Goal: Find specific page/section: Find specific page/section

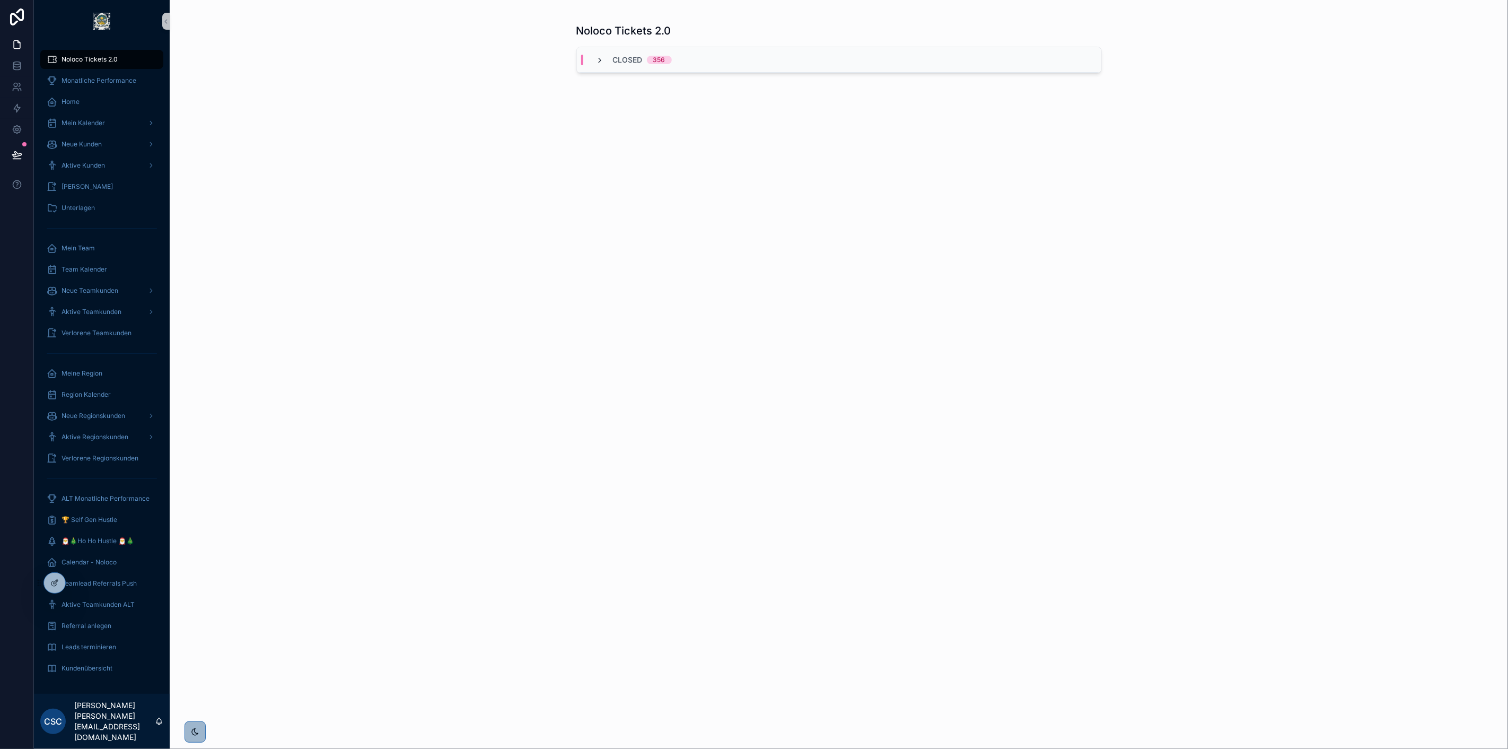
click at [599, 59] on icon "scrollable content" at bounding box center [600, 60] width 8 height 8
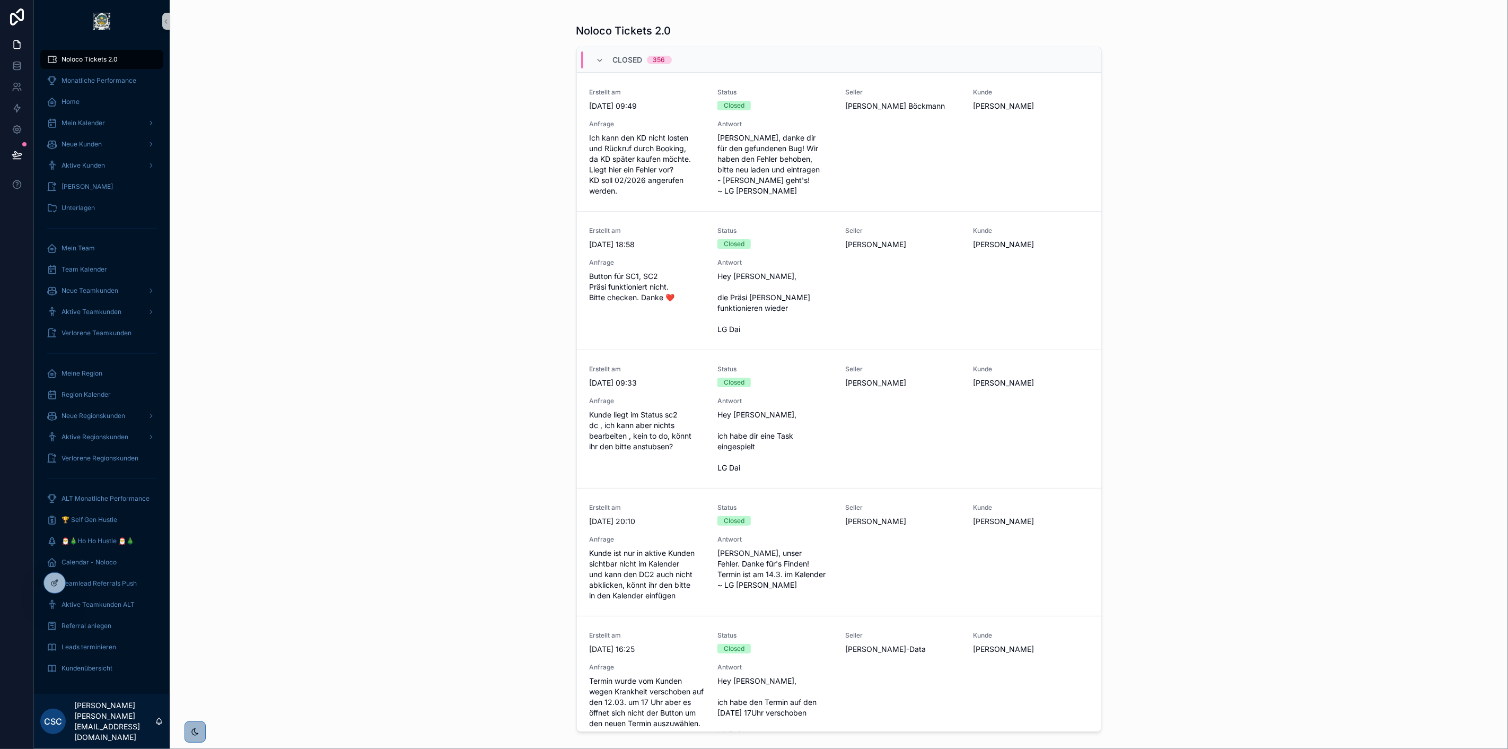
click at [596, 62] on icon "scrollable content" at bounding box center [600, 60] width 8 height 8
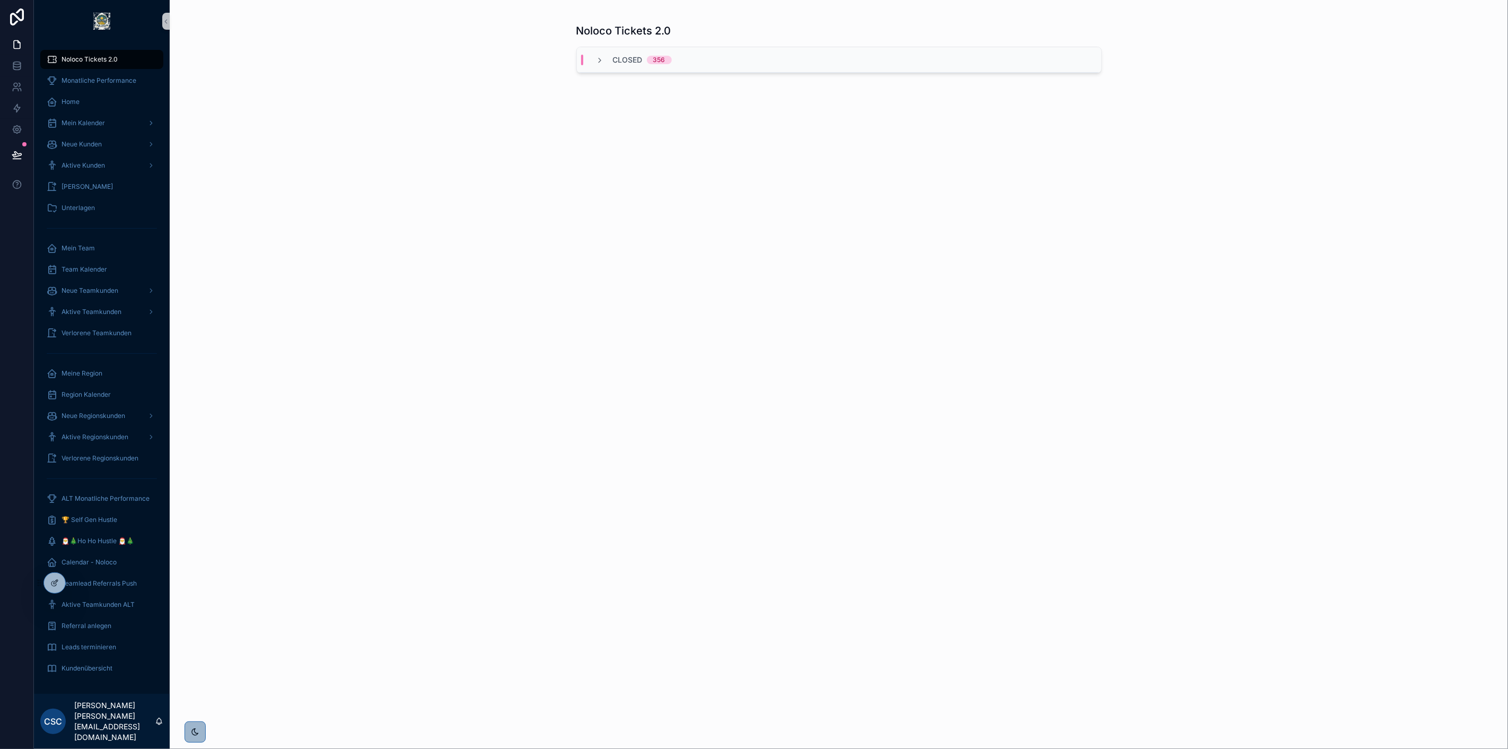
click at [611, 154] on div "Noloco Tickets 2.0 Closed 356" at bounding box center [838, 376] width 525 height 719
